Goal: Task Accomplishment & Management: Use online tool/utility

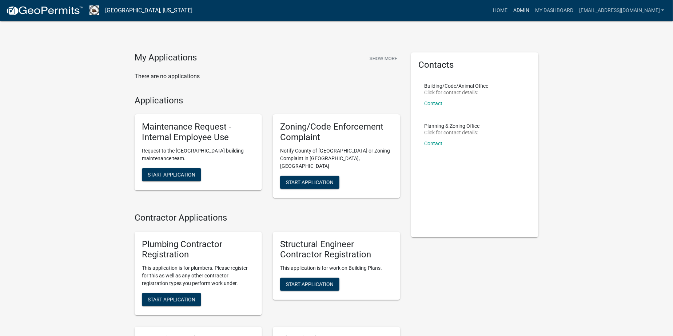
click at [532, 12] on link "Admin" at bounding box center [521, 11] width 22 height 14
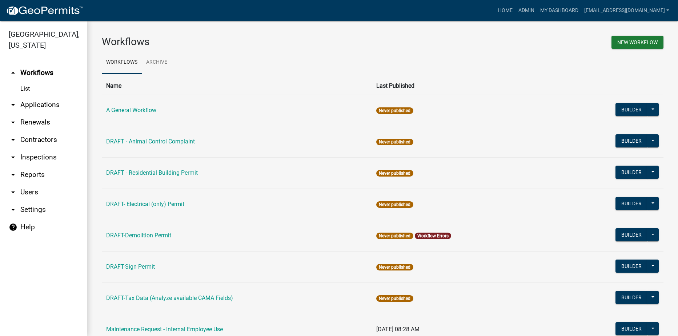
scroll to position [36, 0]
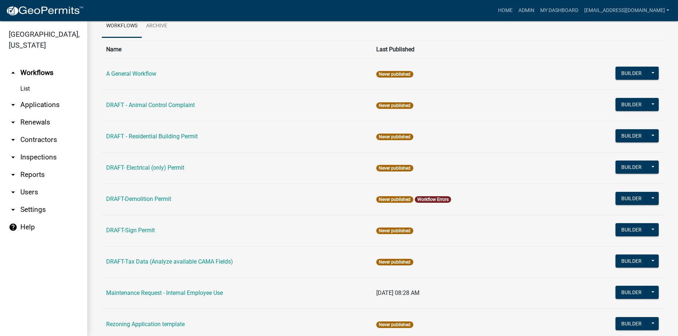
click at [28, 194] on link "arrow_drop_down Users" at bounding box center [43, 191] width 87 height 17
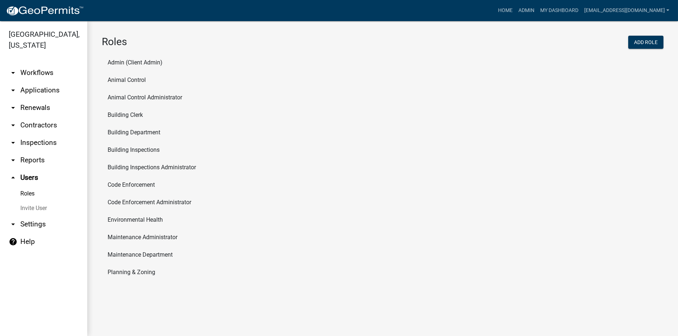
click at [157, 235] on li "Maintenance Administrator" at bounding box center [383, 236] width 562 height 17
select select "3: orange"
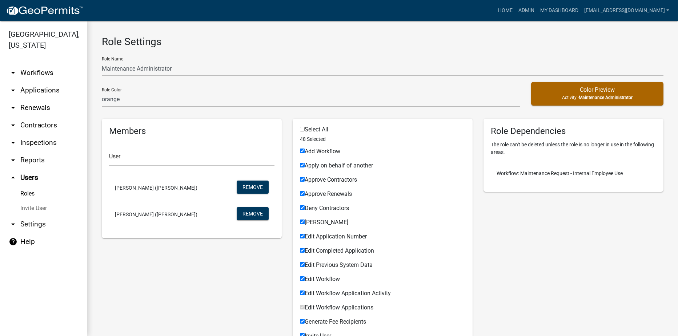
click at [31, 194] on link "Roles" at bounding box center [43, 193] width 87 height 15
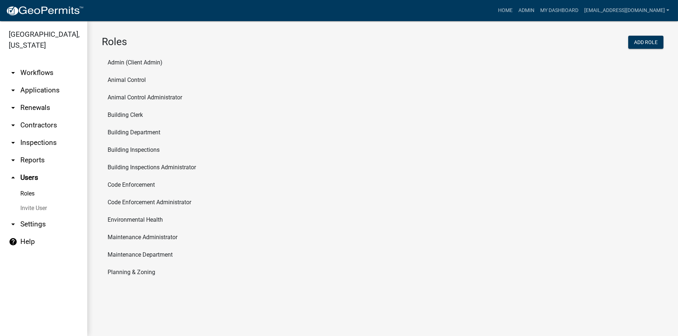
click at [151, 254] on li "Maintenance Department" at bounding box center [383, 254] width 562 height 17
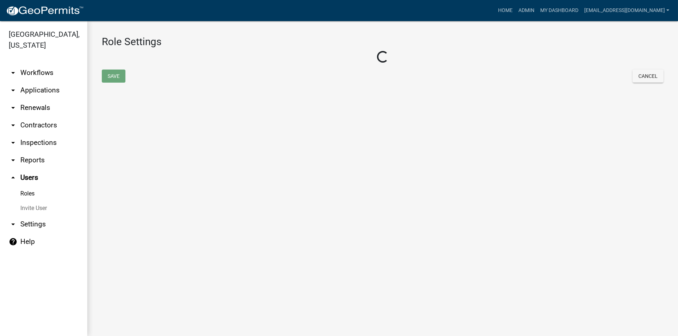
select select "4: red"
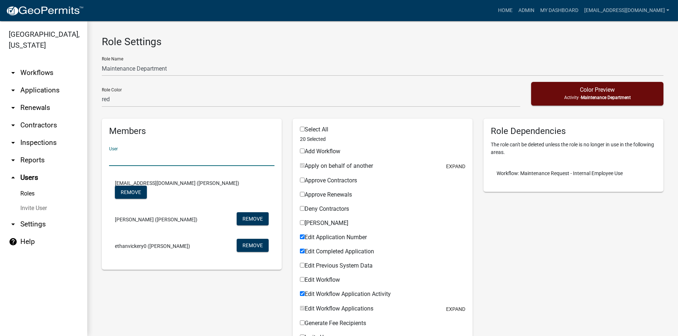
click at [162, 162] on input "text" at bounding box center [191, 158] width 165 height 15
type input "[PERSON_NAME]"
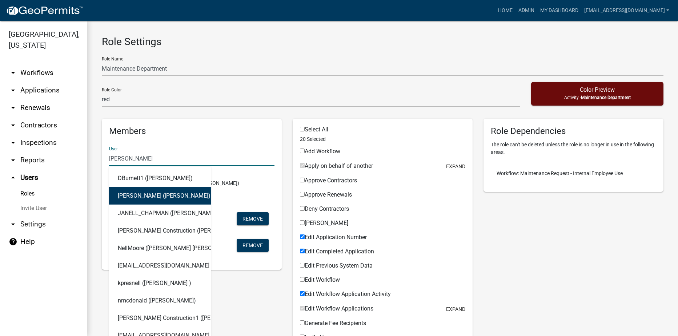
click at [159, 194] on button "[PERSON_NAME] ([PERSON_NAME])" at bounding box center [160, 195] width 102 height 17
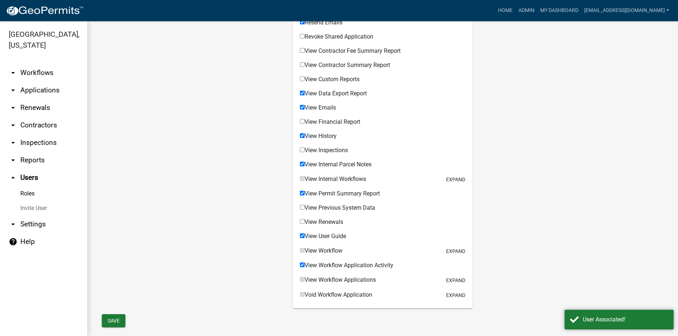
scroll to position [540, 0]
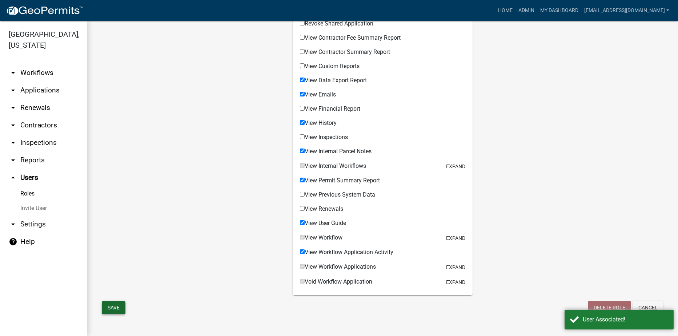
click at [115, 303] on button "Save" at bounding box center [114, 307] width 24 height 13
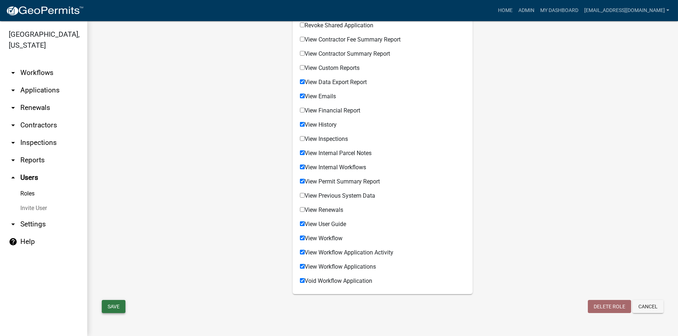
scroll to position [536, 0]
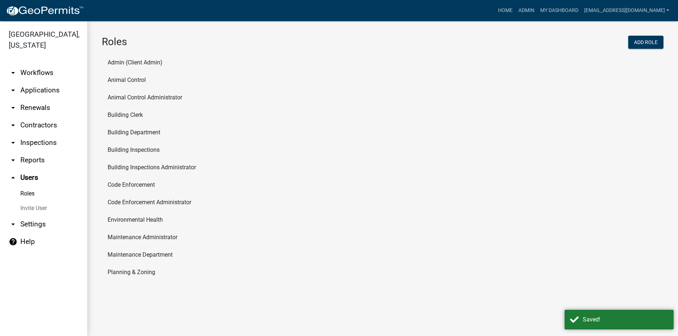
click at [44, 72] on link "arrow_drop_down Workflows" at bounding box center [43, 72] width 87 height 17
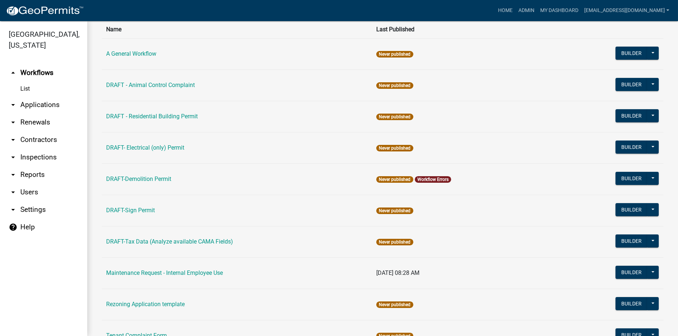
scroll to position [123, 0]
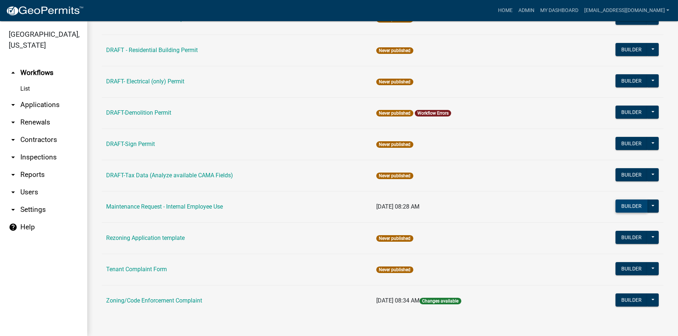
click at [624, 206] on button "Builder" at bounding box center [632, 205] width 32 height 13
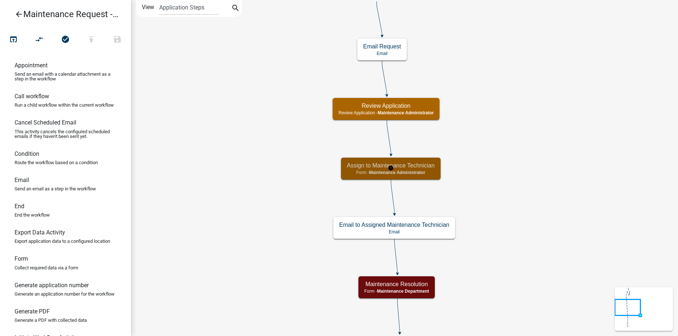
click at [425, 168] on h5 "Assign to Maintenance Technician" at bounding box center [391, 165] width 88 height 7
select select "6952C415-6010-4936-B2BD-6F83E84A6E7B"
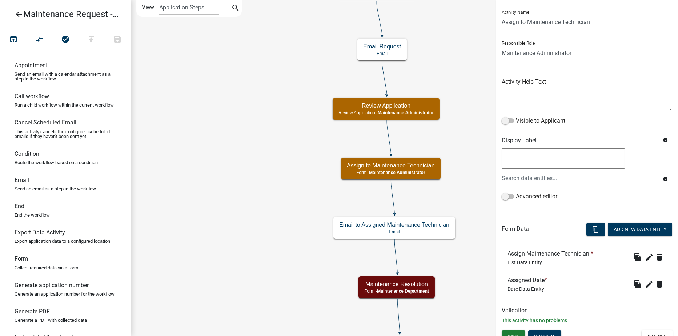
scroll to position [25, 0]
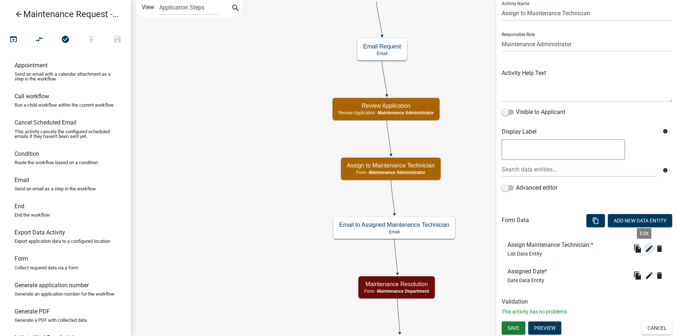
click at [645, 246] on icon "edit" at bounding box center [649, 248] width 9 height 9
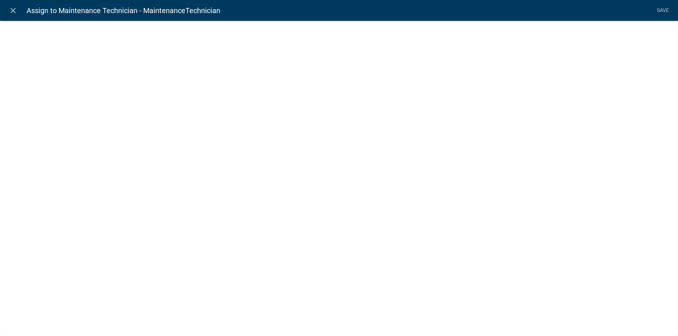
select select "list-data"
select select "custom-list-74d0dd0a-fc38-40cf-a353-c953239ccb72"
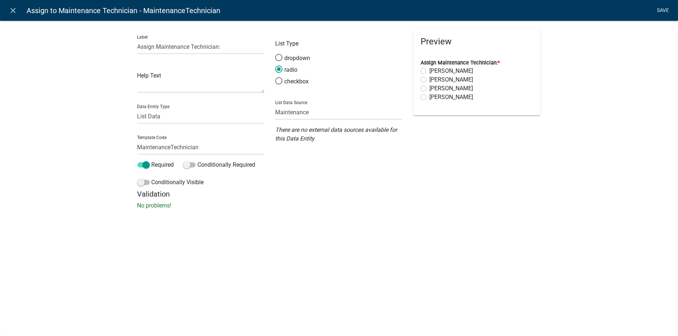
click at [663, 9] on link "Save" at bounding box center [663, 11] width 18 height 14
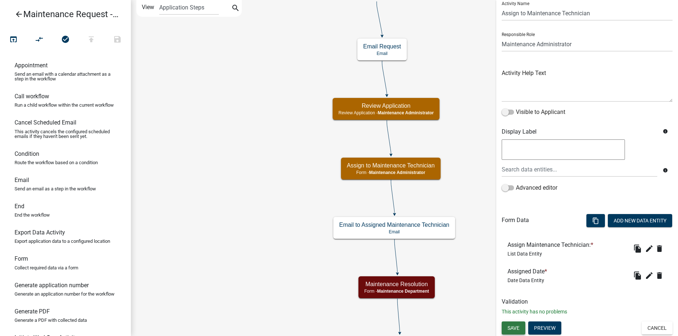
click at [514, 328] on span "Save" at bounding box center [514, 328] width 12 height 6
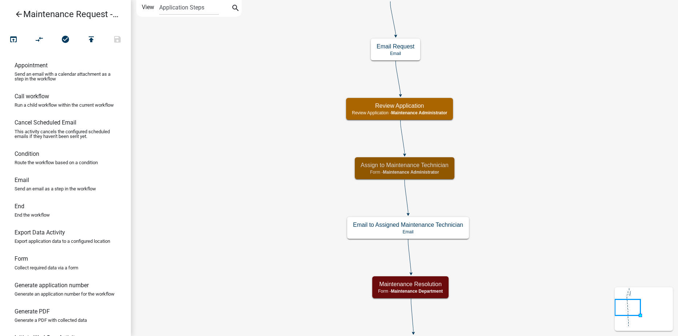
click at [17, 11] on icon "arrow_back" at bounding box center [19, 15] width 9 height 10
